Goal: Transaction & Acquisition: Purchase product/service

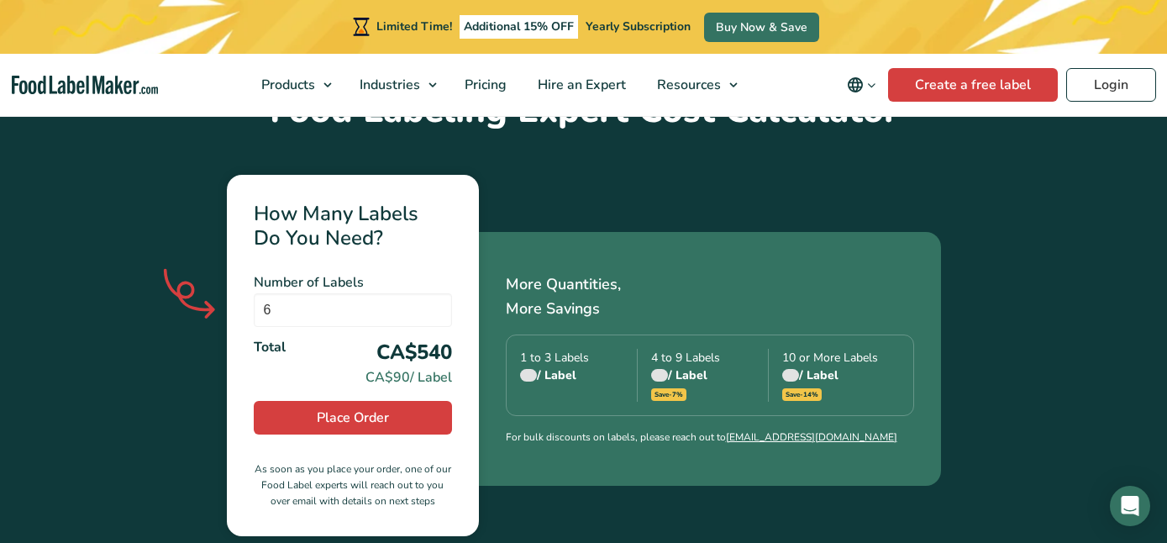
scroll to position [605, 0]
click at [435, 293] on input "5" at bounding box center [353, 310] width 198 height 34
click at [435, 293] on input "4" at bounding box center [353, 310] width 198 height 34
click at [435, 293] on input "3" at bounding box center [353, 310] width 198 height 34
click at [435, 293] on input "4" at bounding box center [353, 310] width 198 height 34
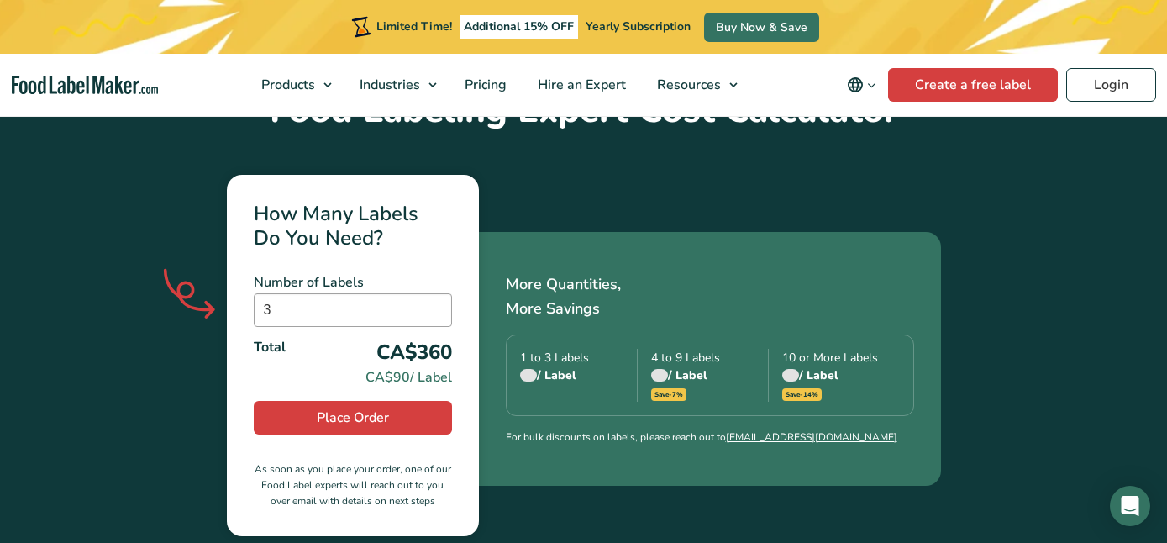
click at [434, 293] on input "3" at bounding box center [353, 310] width 198 height 34
click at [434, 293] on input "2" at bounding box center [353, 310] width 198 height 34
type input "1"
click at [434, 293] on input "1" at bounding box center [353, 310] width 198 height 34
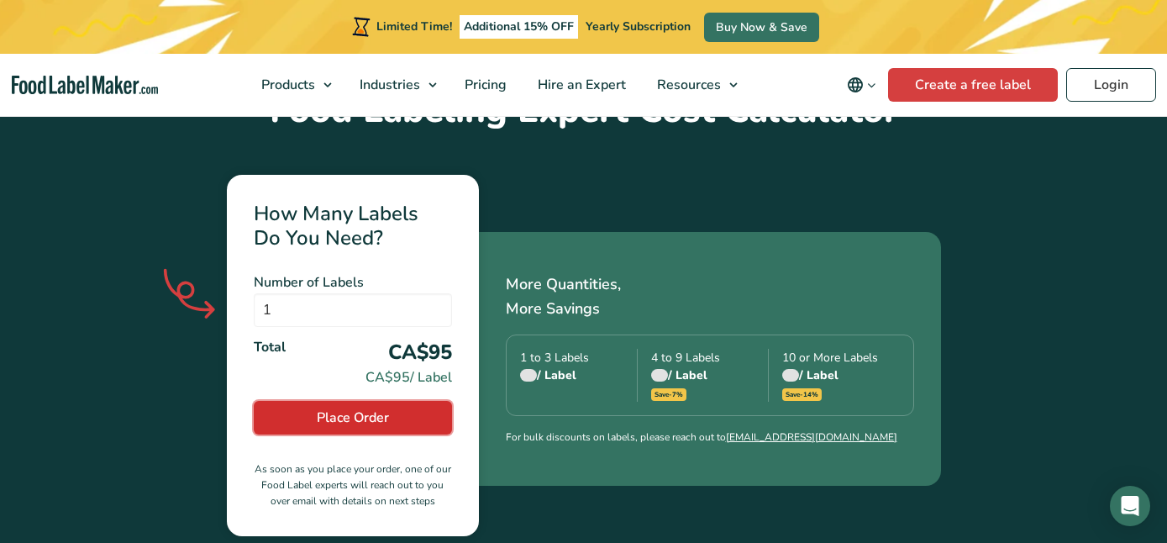
click at [355, 407] on span "Place Order" at bounding box center [353, 417] width 72 height 20
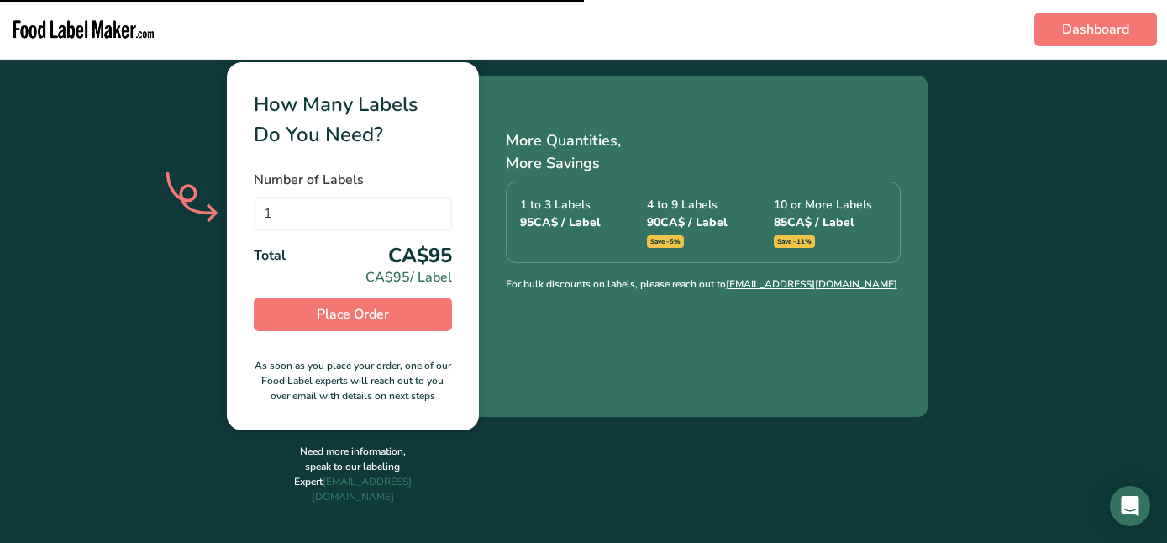
scroll to position [528, 0]
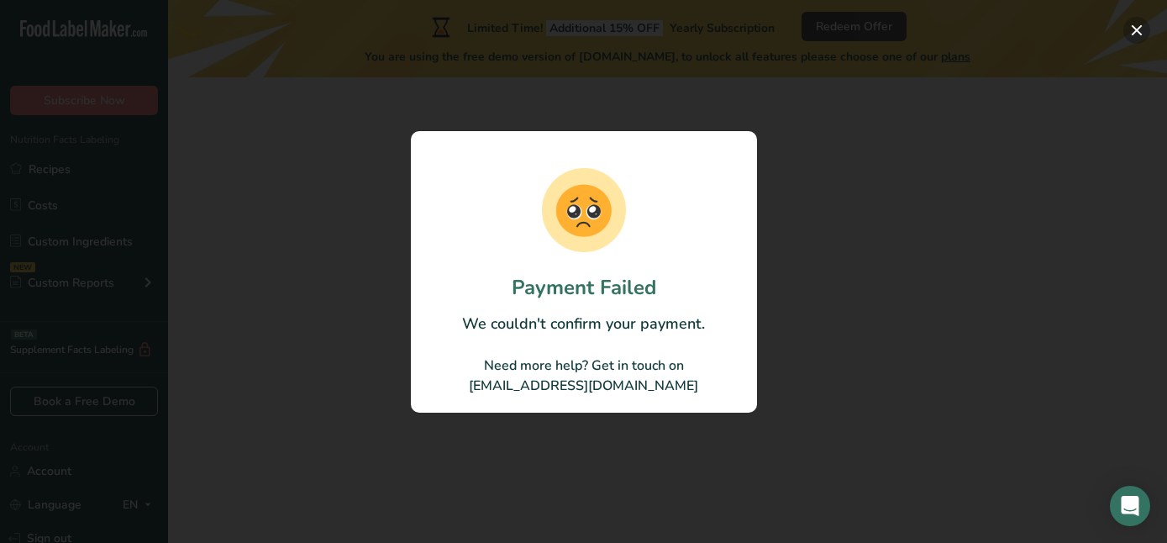
click at [1141, 24] on button "button" at bounding box center [1136, 30] width 27 height 27
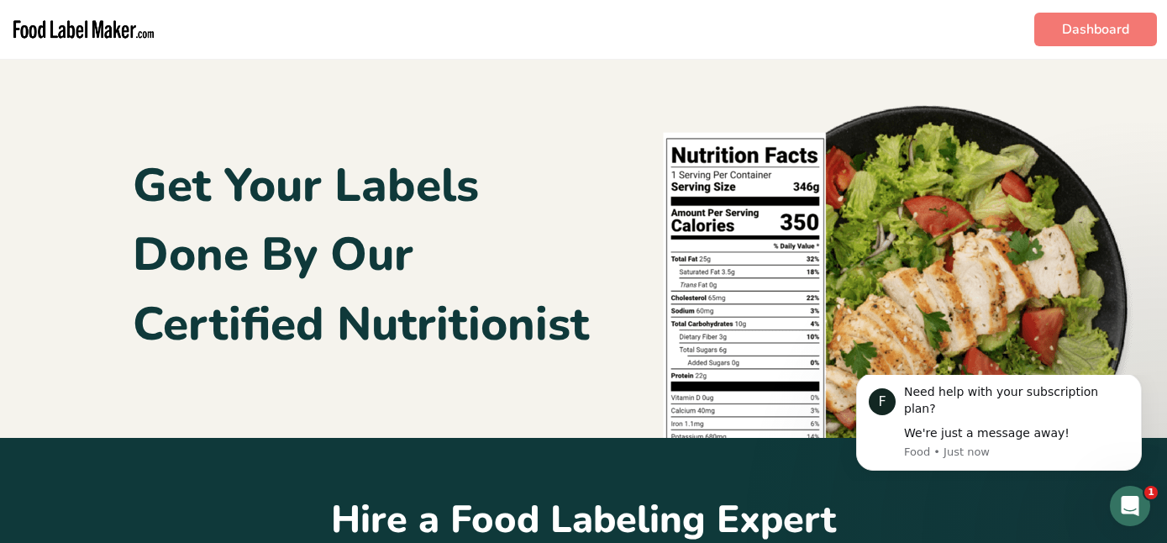
click at [90, 29] on img "main navigation" at bounding box center [83, 29] width 147 height 45
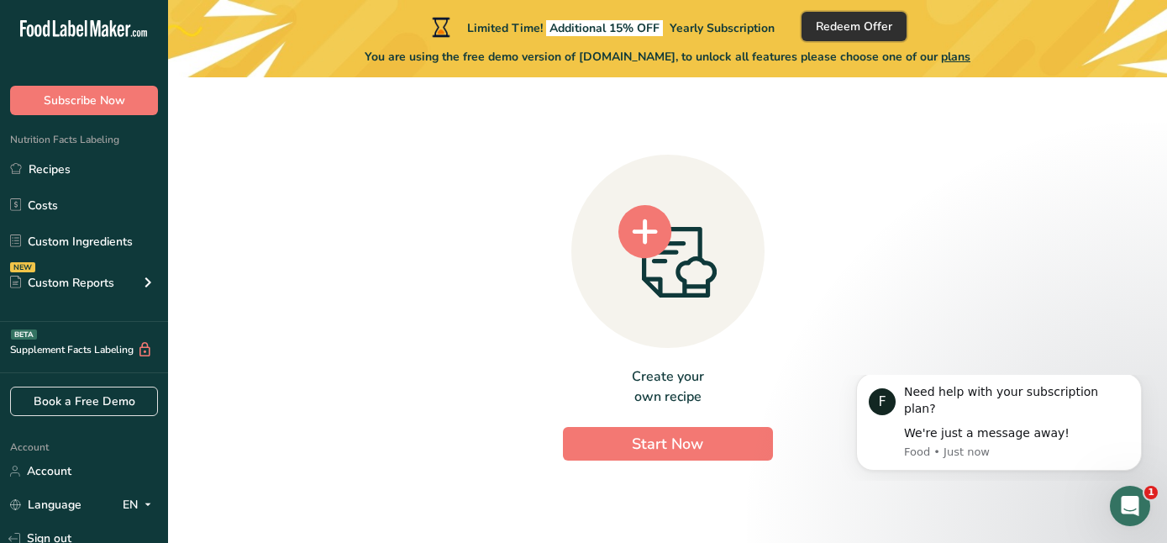
click at [855, 28] on span "Redeem Offer" at bounding box center [854, 27] width 76 height 18
